Goal: Information Seeking & Learning: Learn about a topic

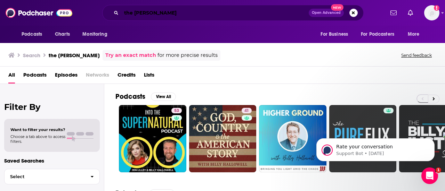
click at [147, 12] on input "the [PERSON_NAME]" at bounding box center [214, 12] width 187 height 11
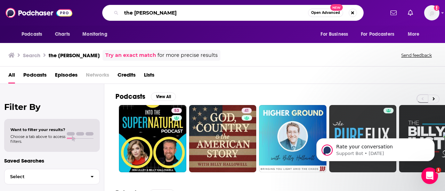
click at [147, 12] on input "the [PERSON_NAME]" at bounding box center [214, 12] width 187 height 11
type input "stay true"
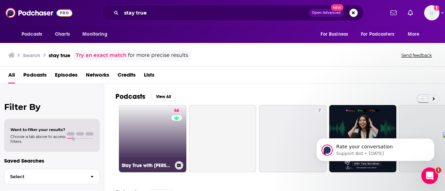
drag, startPoint x: 156, startPoint y: 97, endPoint x: 159, endPoint y: 120, distance: 22.5
click at [159, 120] on link "66 Stay True with [PERSON_NAME] [PERSON_NAME]" at bounding box center [152, 138] width 67 height 67
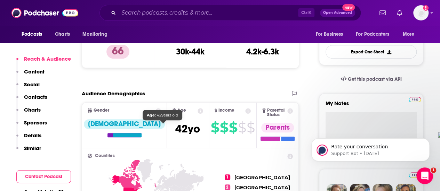
scroll to position [191, 0]
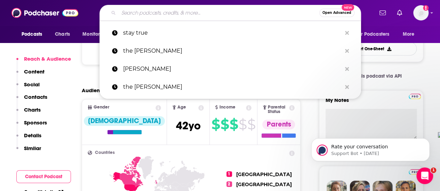
click at [140, 11] on input "Search podcasts, credits, & more..." at bounding box center [219, 12] width 201 height 11
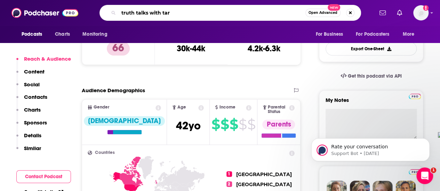
type input "truth talks with [PERSON_NAME]"
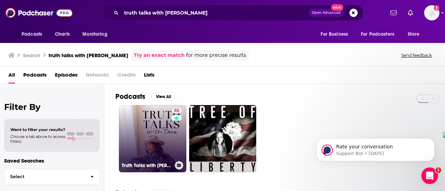
click at [149, 130] on link "55 Truth Talks with [PERSON_NAME]" at bounding box center [152, 138] width 67 height 67
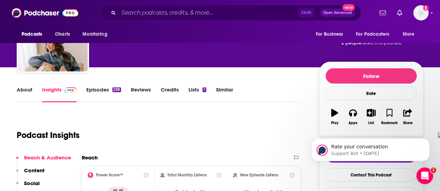
scroll to position [40, 0]
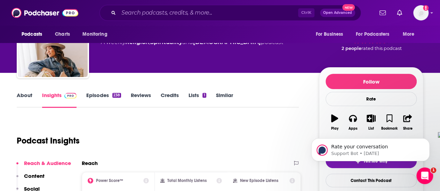
click at [31, 95] on link "About" at bounding box center [25, 100] width 16 height 16
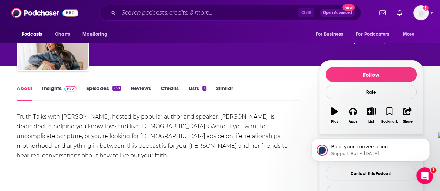
scroll to position [78, 0]
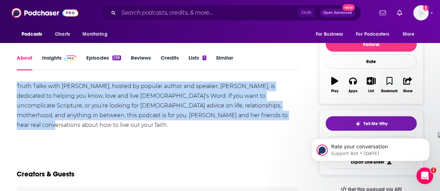
drag, startPoint x: 16, startPoint y: 87, endPoint x: 232, endPoint y: 127, distance: 219.6
copy div "Truth Talks with [PERSON_NAME], hosted by popular author and speaker, [PERSON_N…"
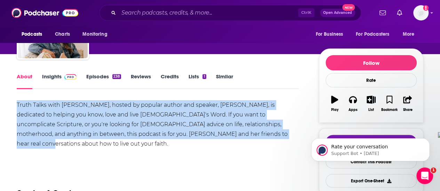
scroll to position [59, 0]
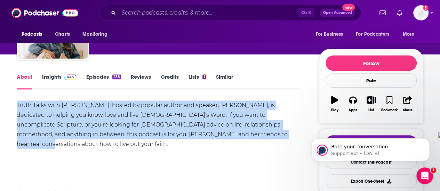
click at [64, 78] on img at bounding box center [70, 78] width 12 height 6
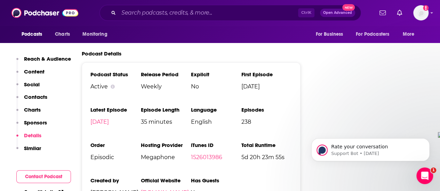
scroll to position [1176, 0]
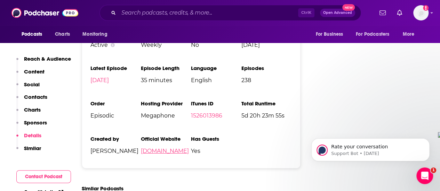
click at [159, 148] on link "[DOMAIN_NAME]" at bounding box center [165, 151] width 48 height 7
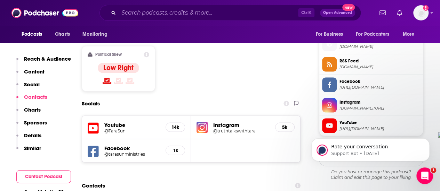
scroll to position [555, 0]
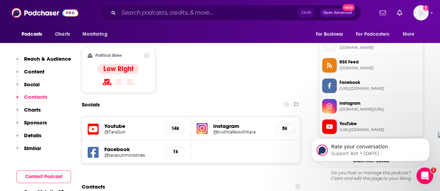
click at [120, 123] on h5 "Youtube" at bounding box center [132, 126] width 56 height 7
click at [116, 129] on h5 "@TaraSun" at bounding box center [132, 131] width 56 height 5
